Goal: Task Accomplishment & Management: Manage account settings

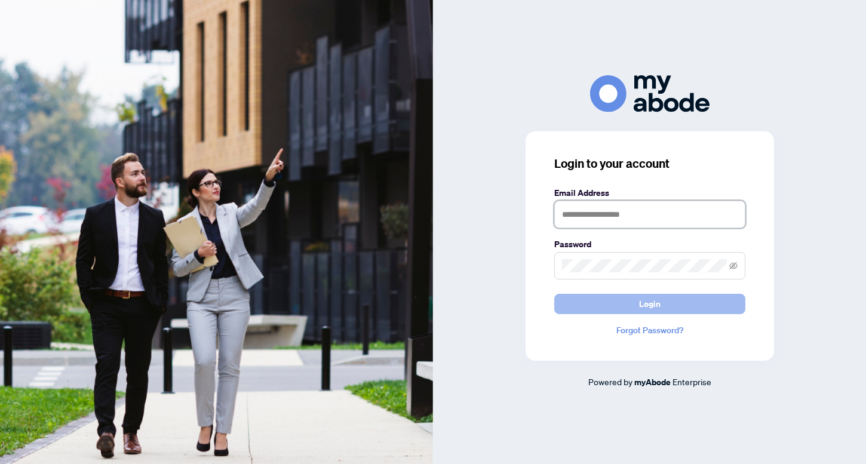
type input "**********"
click at [654, 302] on span "Login" at bounding box center [650, 304] width 22 height 19
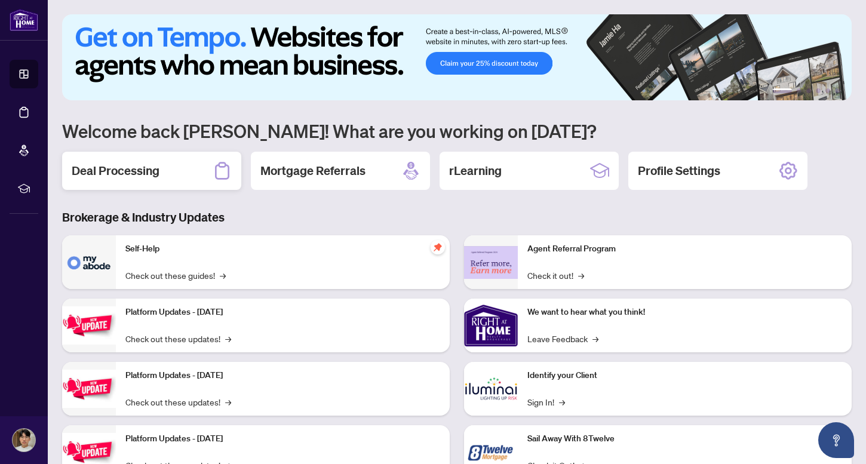
click at [154, 168] on h2 "Deal Processing" at bounding box center [116, 171] width 88 height 17
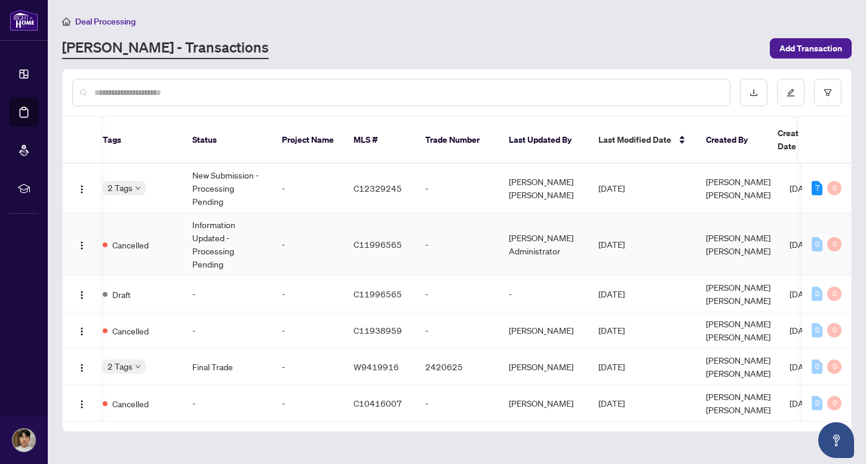
scroll to position [0, 308]
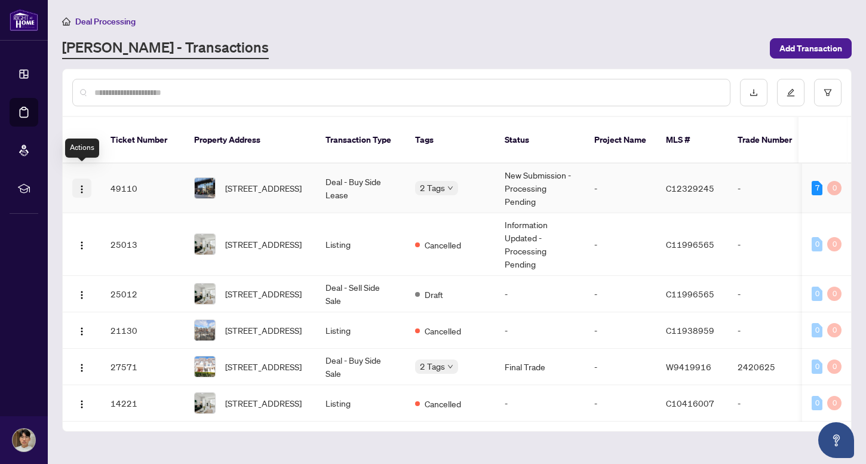
click at [79, 182] on span "button" at bounding box center [82, 188] width 10 height 13
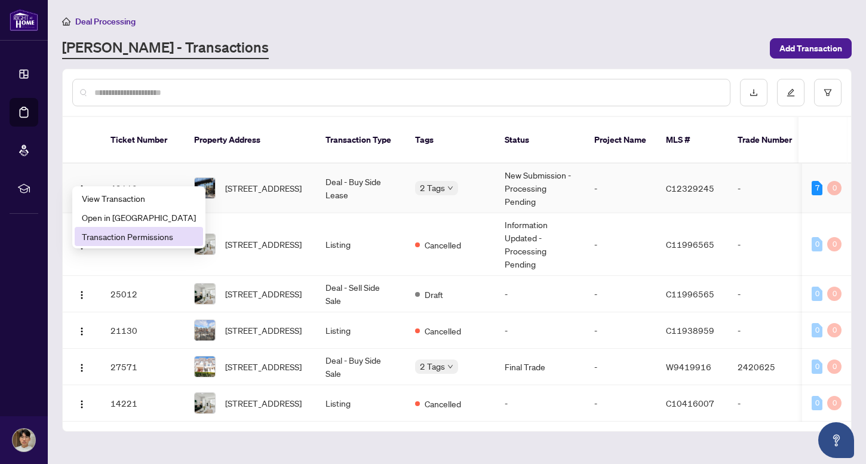
click at [96, 236] on span "Transaction Permissions" at bounding box center [139, 236] width 114 height 13
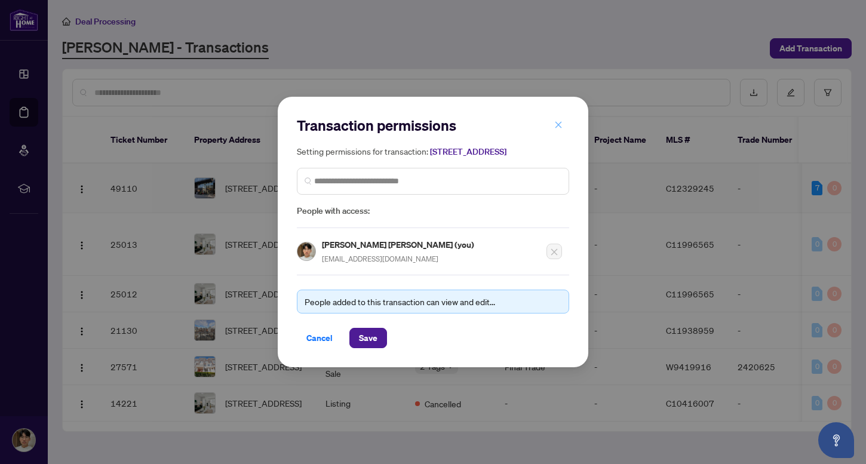
click at [556, 121] on icon "close" at bounding box center [558, 125] width 8 height 8
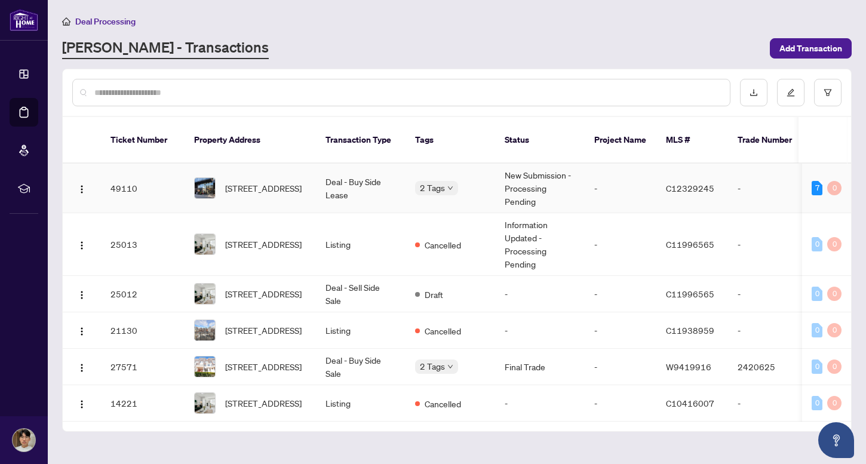
click at [532, 176] on td "New Submission - Processing Pending" at bounding box center [540, 189] width 90 height 50
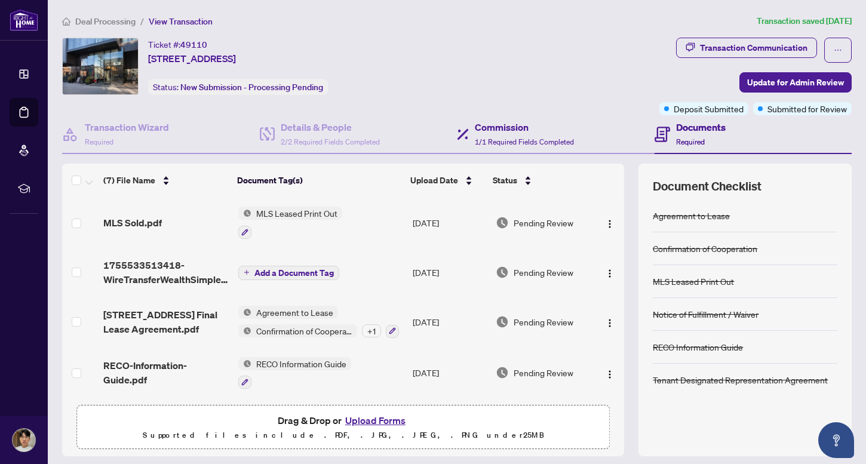
click at [557, 149] on div "Commission 1/1 Required Fields Completed" at bounding box center [556, 134] width 198 height 39
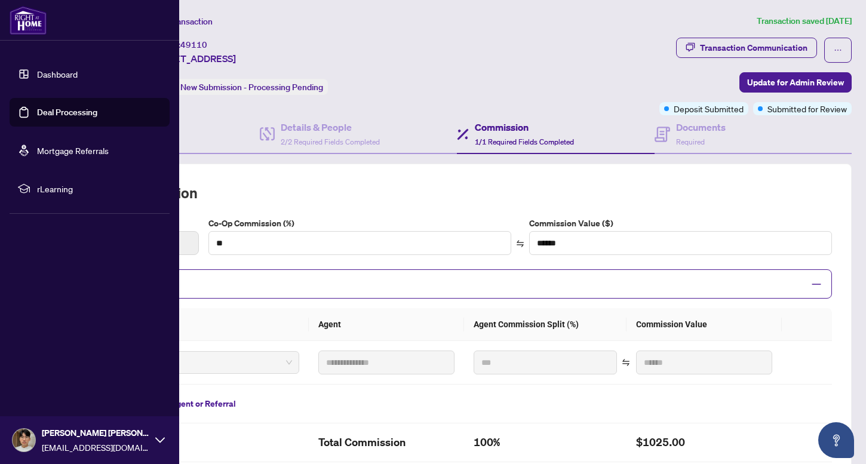
click at [69, 72] on link "Dashboard" at bounding box center [57, 74] width 41 height 11
